Goal: Information Seeking & Learning: Understand process/instructions

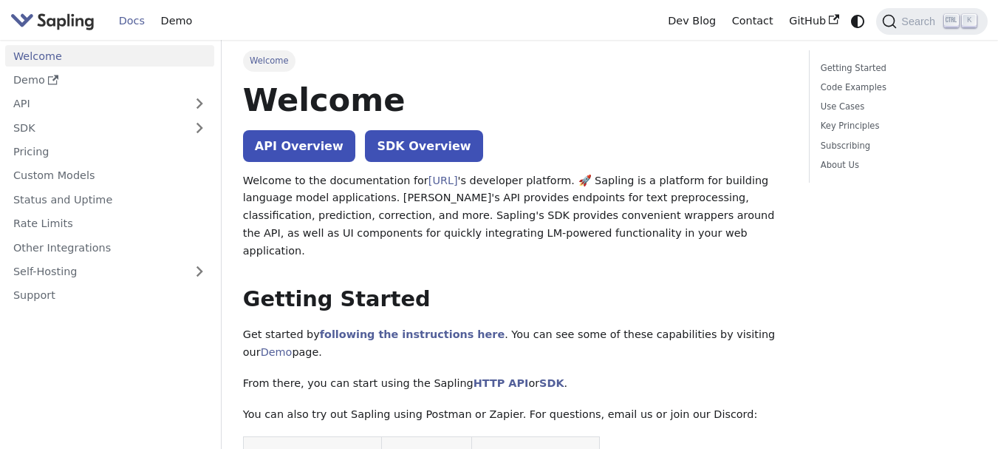
click at [134, 18] on link "Docs" at bounding box center [132, 21] width 42 height 23
click at [40, 78] on link "Demo" at bounding box center [109, 79] width 209 height 21
